Goal: Task Accomplishment & Management: Use online tool/utility

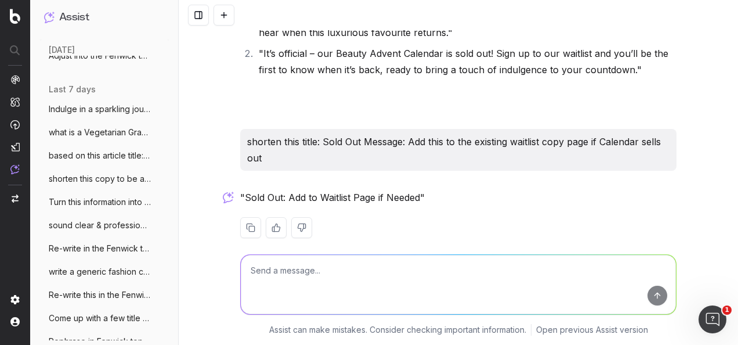
scroll to position [348, 0]
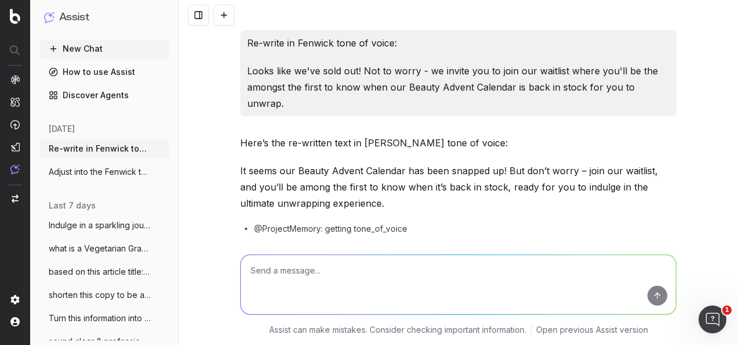
scroll to position [945, 0]
